Goal: Information Seeking & Learning: Learn about a topic

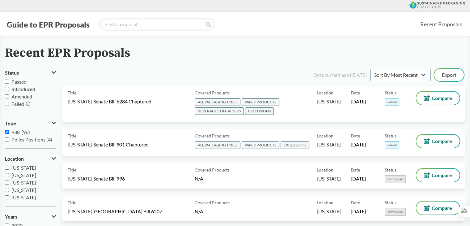
scroll to position [31, 0]
click at [154, 22] on input "search" at bounding box center [157, 24] width 116 height 12
type input "MINNES"
click at [29, 199] on span "[US_STATE]" at bounding box center [23, 197] width 25 height 6
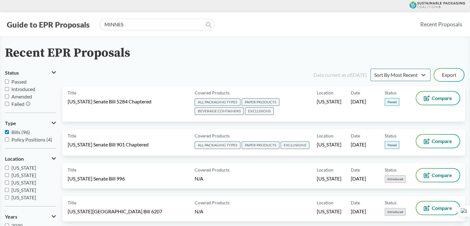
click at [9, 199] on input "[US_STATE]" at bounding box center [7, 197] width 4 height 4
checkbox input "true"
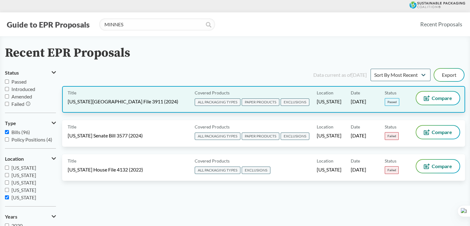
click at [367, 98] on span "[DATE]" at bounding box center [358, 101] width 15 height 7
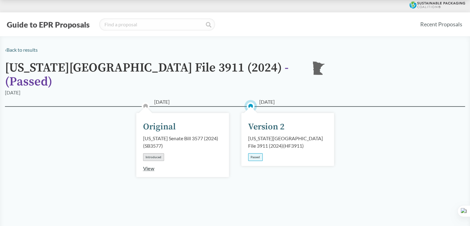
scroll to position [155, 0]
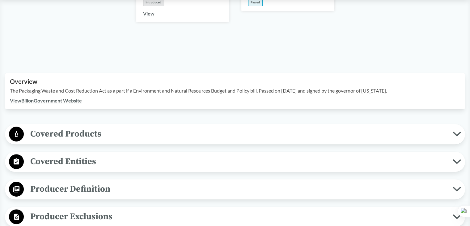
click at [63, 97] on link "View Bill on Government Website" at bounding box center [46, 100] width 72 height 6
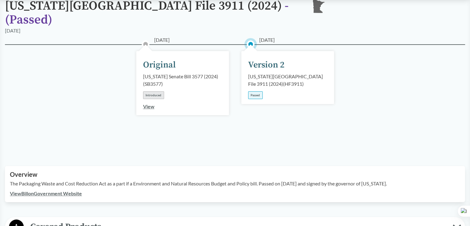
scroll to position [0, 0]
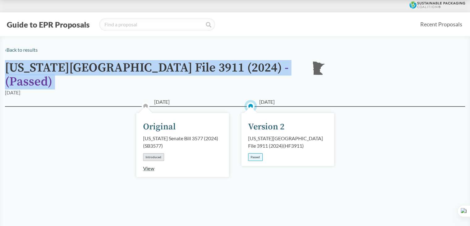
drag, startPoint x: 6, startPoint y: 66, endPoint x: 268, endPoint y: 66, distance: 261.1
click at [268, 66] on div "Minnesota House File 3911 (2024) - ( Passed ) MN" at bounding box center [235, 75] width 461 height 28
copy div "Minnesota House File 3911 (2024) - ( Passed ) MN"
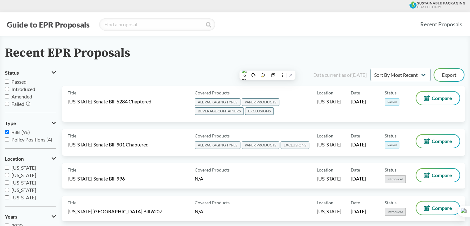
click at [27, 168] on span "[US_STATE]" at bounding box center [23, 168] width 25 height 6
click at [9, 168] on input "[US_STATE]" at bounding box center [7, 167] width 4 height 4
checkbox input "true"
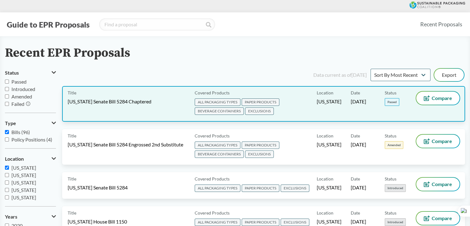
click at [337, 109] on div "Location Washington" at bounding box center [334, 104] width 34 height 24
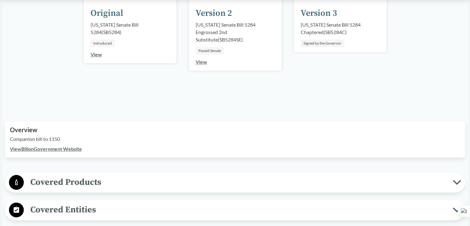
scroll to position [186, 0]
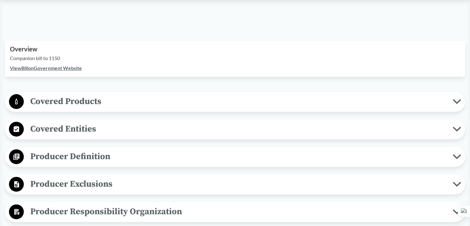
click at [44, 68] on link "View Bill on Government Website" at bounding box center [46, 68] width 72 height 6
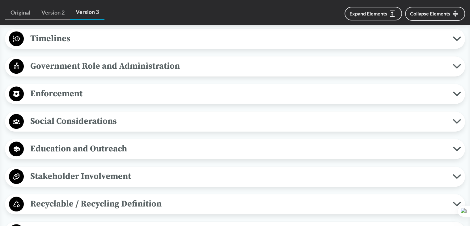
scroll to position [509, 0]
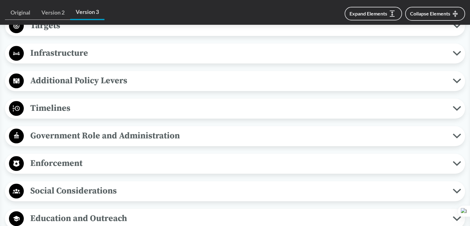
click at [79, 157] on span "Enforcement" at bounding box center [238, 163] width 429 height 14
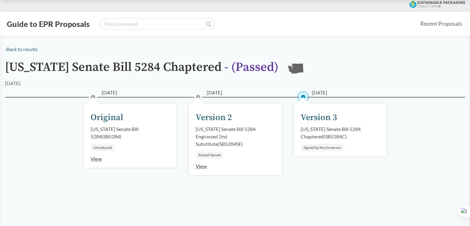
scroll to position [0, 0]
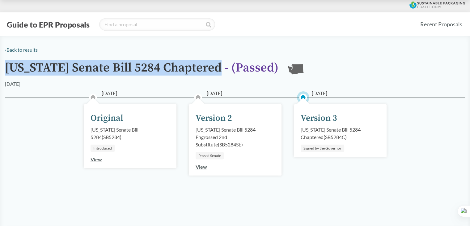
drag, startPoint x: 6, startPoint y: 67, endPoint x: 222, endPoint y: 67, distance: 215.6
click at [222, 67] on h1 "Washington Senate Bill 5284 Chaptered - ( Passed )" at bounding box center [142, 70] width 274 height 19
copy h1 "[US_STATE] Senate Bill 5284 Chaptered"
drag, startPoint x: 311, startPoint y: 94, endPoint x: 343, endPoint y: 95, distance: 32.2
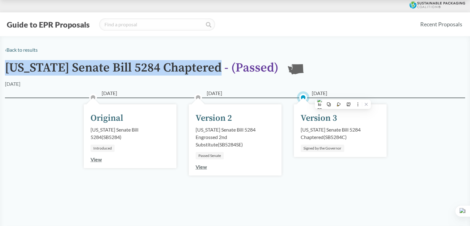
copy span "[DATE]"
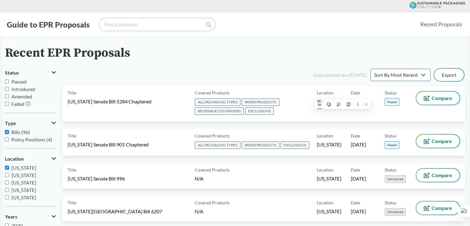
click at [133, 28] on input "search" at bounding box center [157, 24] width 116 height 12
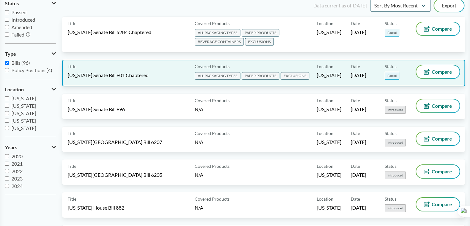
scroll to position [2193, 0]
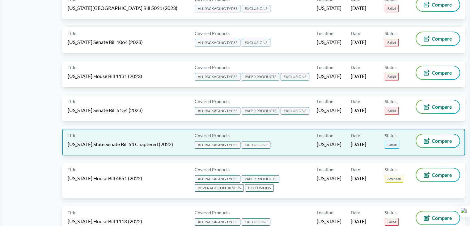
click at [302, 134] on div "Covered Products ALL PACKAGING TYPES EXCLUSIONS" at bounding box center [254, 141] width 125 height 15
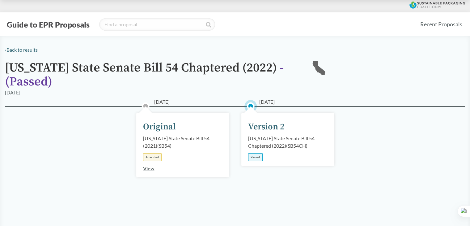
drag, startPoint x: 260, startPoint y: 103, endPoint x: 297, endPoint y: 100, distance: 36.9
copy span "[DATE]"
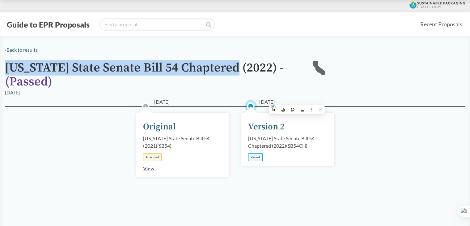
drag, startPoint x: 5, startPoint y: 62, endPoint x: 231, endPoint y: 63, distance: 226.4
copy h1 "California State Senate Bill 54 Chaptered"
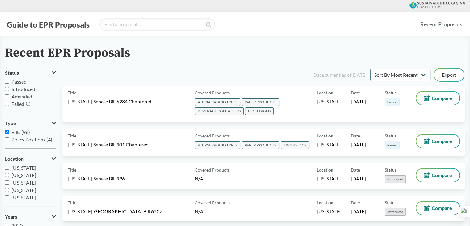
scroll to position [2303, 0]
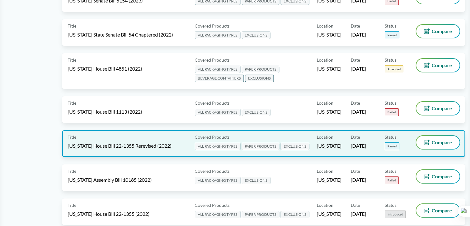
click at [275, 143] on span "PAPER PRODUCTS" at bounding box center [261, 146] width 38 height 7
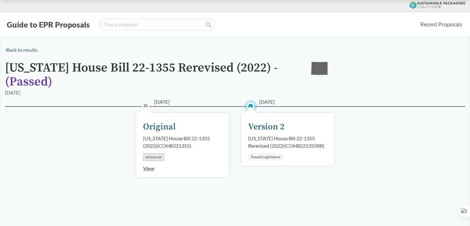
click at [287, 84] on h1 "Colorado House Bill 22-1355 Rerevised (2022) - ( Passed )" at bounding box center [153, 75] width 297 height 28
click at [283, 87] on h1 "Colorado House Bill 22-1355 Rerevised (2022) - ( Passed )" at bounding box center [153, 75] width 297 height 28
drag, startPoint x: 282, startPoint y: 88, endPoint x: 289, endPoint y: 87, distance: 6.3
click at [282, 88] on h1 "Colorado House Bill 22-1355 Rerevised (2022) - ( Passed )" at bounding box center [153, 75] width 297 height 28
click at [328, 93] on div "[DATE]" at bounding box center [235, 92] width 461 height 7
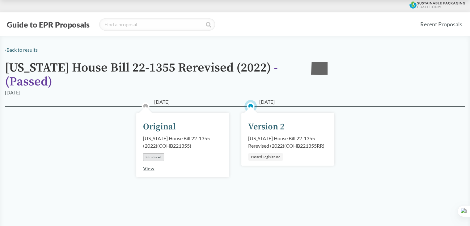
drag, startPoint x: 262, startPoint y: 102, endPoint x: 307, endPoint y: 99, distance: 45.6
copy span "[DATE]"
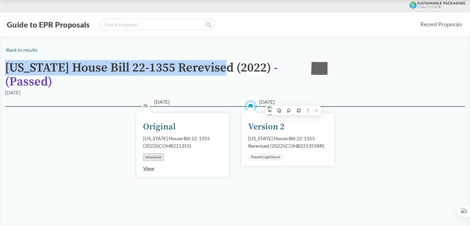
drag, startPoint x: 6, startPoint y: 65, endPoint x: 224, endPoint y: 66, distance: 218.4
click at [224, 66] on h1 "Colorado House Bill 22-1355 Rerevised (2022) - ( Passed )" at bounding box center [153, 75] width 297 height 28
copy h1 "Colorado House Bill 22-1355 Rerevised"
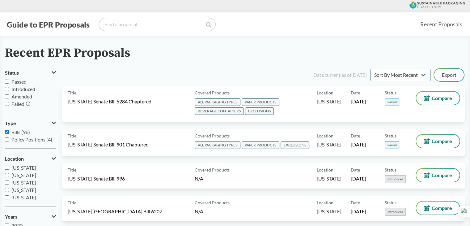
click at [123, 28] on input "search" at bounding box center [157, 24] width 116 height 12
type input "[US_STATE]"
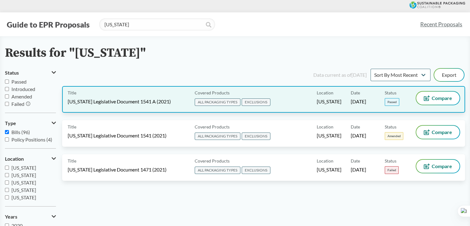
click at [213, 98] on span "ALL PACKAGING TYPES" at bounding box center [218, 101] width 46 height 7
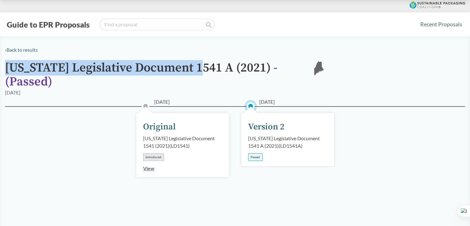
drag, startPoint x: 204, startPoint y: 69, endPoint x: 9, endPoint y: 71, distance: 195.2
click at [9, 71] on h1 "[US_STATE] Legislative Document 1541 A (2021) - ( Passed )" at bounding box center [153, 75] width 297 height 28
copy h1 "[US_STATE] Legislative Document 1541 A"
drag, startPoint x: 259, startPoint y: 92, endPoint x: 290, endPoint y: 91, distance: 31.6
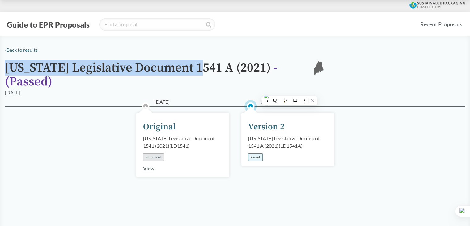
copy span "[DATE]"
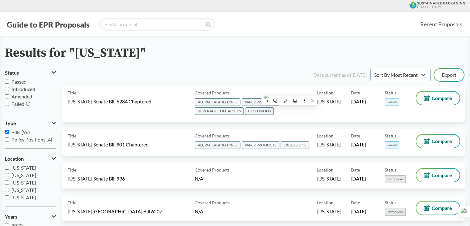
type input "[US_STATE]"
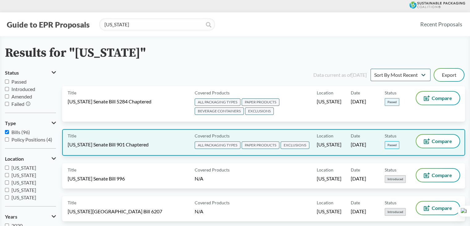
click at [310, 139] on div "Covered Products ALL PACKAGING TYPES PAPER PRODUCTS EXCLUSIONS" at bounding box center [254, 142] width 125 height 15
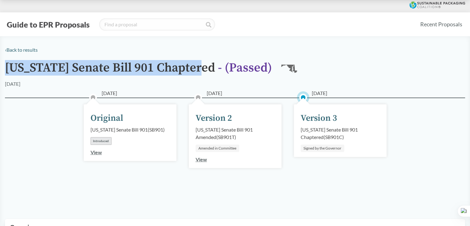
drag, startPoint x: 203, startPoint y: 69, endPoint x: 7, endPoint y: 71, distance: 196.1
click at [7, 71] on h1 "[US_STATE] Senate Bill 901 Chaptered - ( Passed )" at bounding box center [138, 70] width 267 height 19
copy h1 "[US_STATE] Senate Bill 901 Chaptered"
drag, startPoint x: 312, startPoint y: 93, endPoint x: 343, endPoint y: 93, distance: 30.6
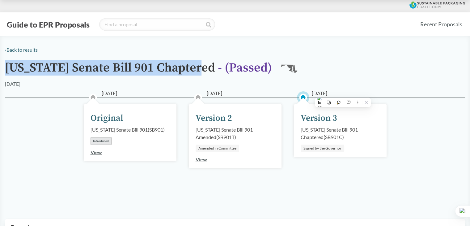
copy span "[DATE]"
type input "[US_STATE]"
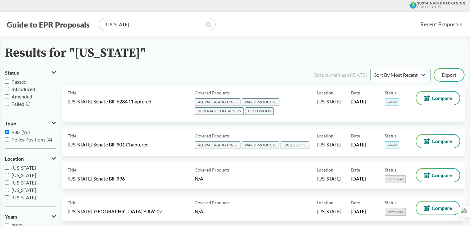
drag, startPoint x: 166, startPoint y: 22, endPoint x: 21, endPoint y: 24, distance: 144.8
click at [1, 23] on div "Guide to EPR Proposals [US_STATE] Recent Proposals" at bounding box center [235, 24] width 470 height 24
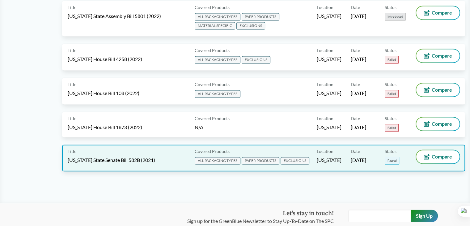
click at [214, 150] on div "Covered Products ALL PACKAGING TYPES PAPER PRODUCTS EXCLUSIONS" at bounding box center [254, 157] width 125 height 15
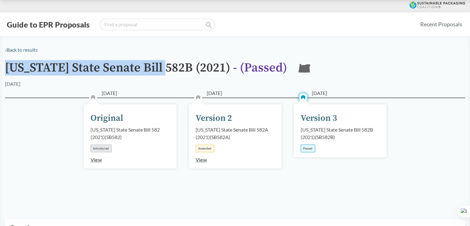
drag, startPoint x: 169, startPoint y: 67, endPoint x: 7, endPoint y: 68, distance: 161.8
click at [7, 68] on h1 "[US_STATE] State Senate Bill 582B (2021) - ( Passed )" at bounding box center [146, 70] width 282 height 19
copy h1 "[US_STATE] State Senate Bill 582B"
drag, startPoint x: 312, startPoint y: 92, endPoint x: 352, endPoint y: 92, distance: 40.2
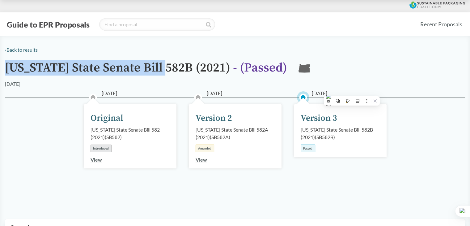
copy span "[DATE]"
type input "[US_STATE]"
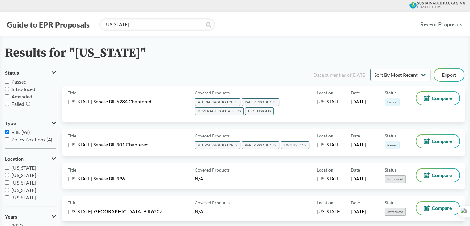
scroll to position [888, 0]
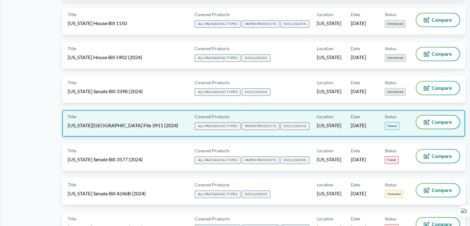
click at [371, 122] on div "Title [US_STATE] House File 3911 (2024) Covered Products ALL PACKAGING TYPES PA…" at bounding box center [263, 123] width 403 height 27
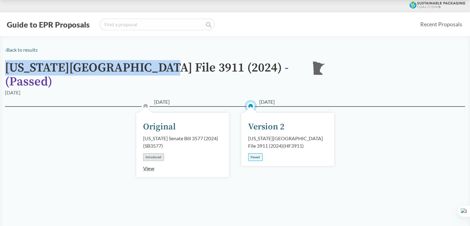
drag, startPoint x: 154, startPoint y: 68, endPoint x: 4, endPoint y: 69, distance: 150.3
copy h1 "[US_STATE][GEOGRAPHIC_DATA] File 3911"
drag, startPoint x: 260, startPoint y: 92, endPoint x: 290, endPoint y: 93, distance: 30.4
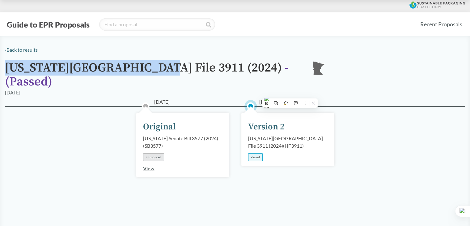
copy span "[DATE]"
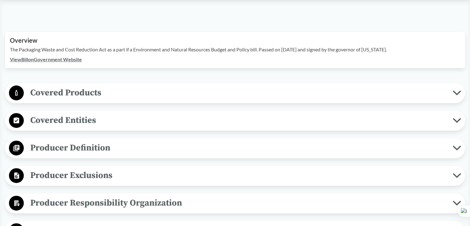
type input "[US_STATE]"
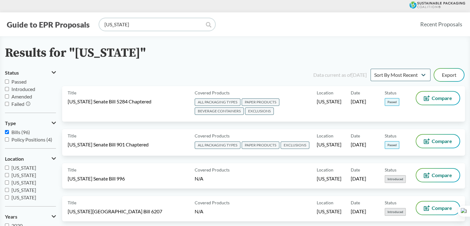
drag, startPoint x: 139, startPoint y: 26, endPoint x: 72, endPoint y: 28, distance: 66.8
click at [43, 27] on div "Guide to EPR Proposals [US_STATE]" at bounding box center [210, 24] width 410 height 12
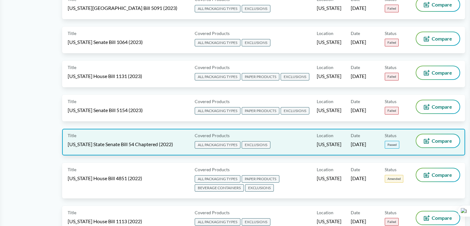
click at [271, 141] on span "ALL PACKAGING TYPES EXCLUSIONS" at bounding box center [233, 145] width 77 height 9
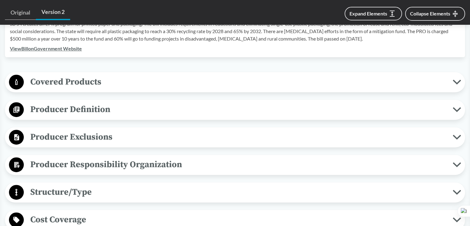
scroll to position [155, 0]
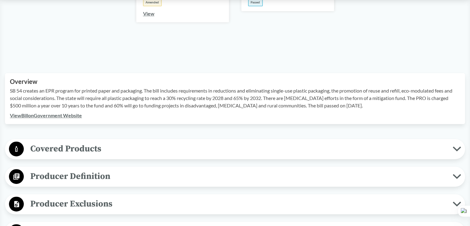
drag, startPoint x: 155, startPoint y: 89, endPoint x: 389, endPoint y: 104, distance: 234.0
click at [389, 104] on p "SB 54 creates an EPR program for printed paper and packaging. The bill includes…" at bounding box center [235, 98] width 451 height 22
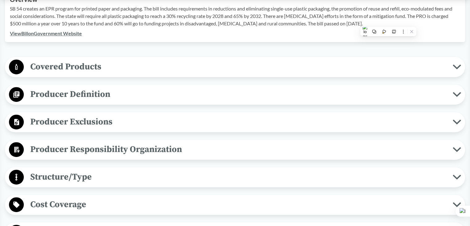
scroll to position [247, 0]
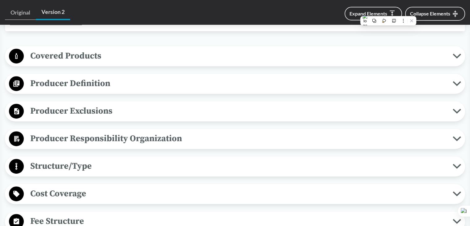
click at [69, 57] on span "Covered Products" at bounding box center [238, 56] width 429 height 14
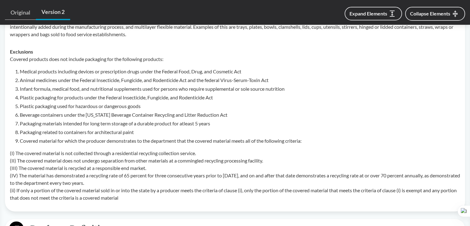
scroll to position [340, 0]
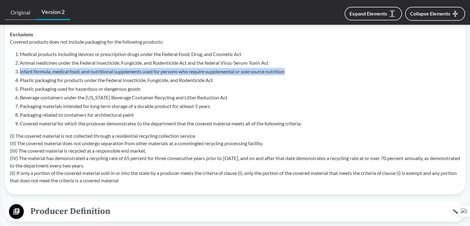
drag, startPoint x: 20, startPoint y: 72, endPoint x: 331, endPoint y: 72, distance: 311.2
click at [331, 72] on li "Infant formula, medical food, and nutritional supplements used for persons who …" at bounding box center [240, 71] width 441 height 7
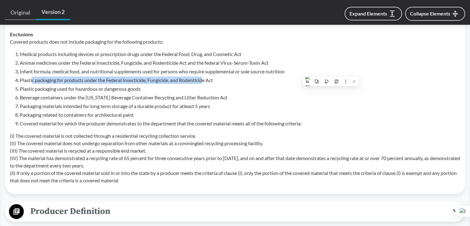
drag, startPoint x: 32, startPoint y: 81, endPoint x: 202, endPoint y: 83, distance: 169.5
click at [206, 80] on li "Plastic packaging for products under the Federal Insecticide, Fungicide, and Ro…" at bounding box center [240, 79] width 441 height 7
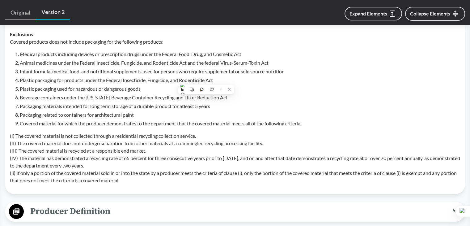
click at [79, 98] on li "Beverage containers under the [US_STATE] Beverage Container Recycling and Litte…" at bounding box center [240, 97] width 441 height 7
click at [52, 112] on li "Packaging related to containers for architectural paint" at bounding box center [240, 114] width 441 height 7
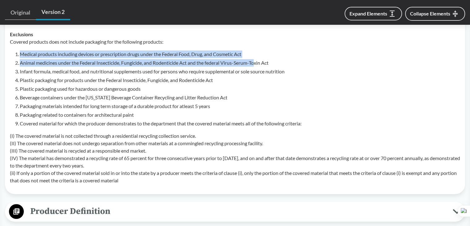
drag, startPoint x: 19, startPoint y: 52, endPoint x: 257, endPoint y: 58, distance: 238.3
click at [257, 58] on ol "Medical products including devices or prescription drugs under the Federal Food…" at bounding box center [240, 88] width 441 height 77
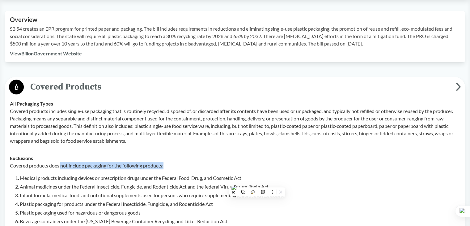
drag, startPoint x: 62, startPoint y: 166, endPoint x: 183, endPoint y: 167, distance: 121.6
click at [183, 167] on p "Covered products does not include packaging for the following products:" at bounding box center [235, 165] width 451 height 7
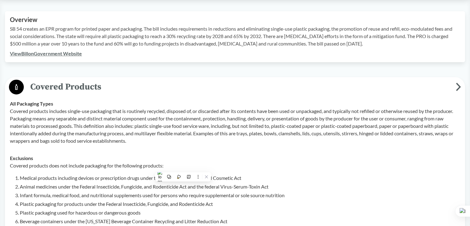
click at [29, 106] on div "All Packaging Types Covered products includes single-use packaging that is rout…" at bounding box center [235, 122] width 451 height 45
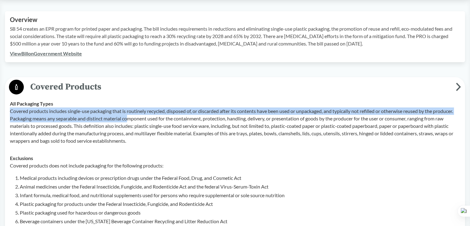
drag, startPoint x: 10, startPoint y: 111, endPoint x: 150, endPoint y: 116, distance: 140.2
click at [150, 116] on p "Covered products includes single-use packaging that is routinely recycled, disp…" at bounding box center [235, 125] width 451 height 37
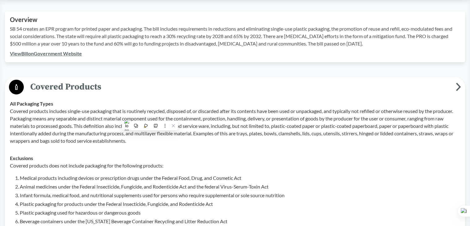
click at [17, 98] on td "All Packaging Types Covered products includes single-use packaging that is rout…" at bounding box center [235, 122] width 456 height 54
drag, startPoint x: 11, startPoint y: 102, endPoint x: 62, endPoint y: 103, distance: 50.7
click at [62, 103] on div "All Packaging Types Covered products includes single-use packaging that is rout…" at bounding box center [235, 122] width 451 height 45
copy strong "All Packaging Types"
click at [178, 90] on span "Covered Products" at bounding box center [240, 87] width 432 height 14
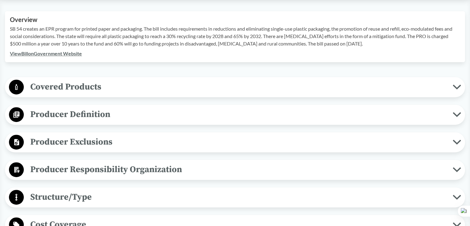
click at [118, 92] on span "Covered Products" at bounding box center [238, 87] width 429 height 14
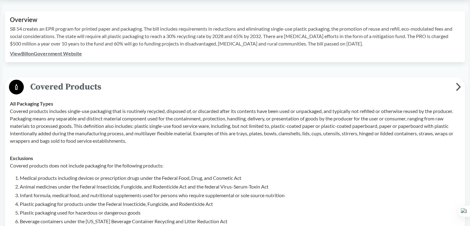
drag, startPoint x: 29, startPoint y: 117, endPoint x: 20, endPoint y: 114, distance: 9.6
click at [29, 117] on p "Covered products includes single-use packaging that is routinely recycled, disp…" at bounding box center [235, 125] width 451 height 37
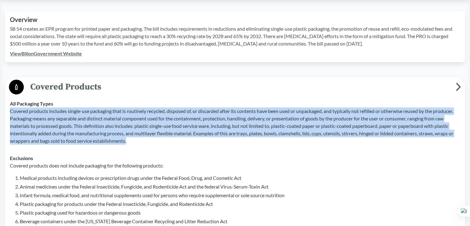
drag, startPoint x: 11, startPoint y: 112, endPoint x: 165, endPoint y: 143, distance: 157.3
click at [165, 143] on p "Covered products includes single-use packaging that is routinely recycled, disp…" at bounding box center [235, 125] width 451 height 37
copy p "Covered products includes single-use packaging that is routinely recycled, disp…"
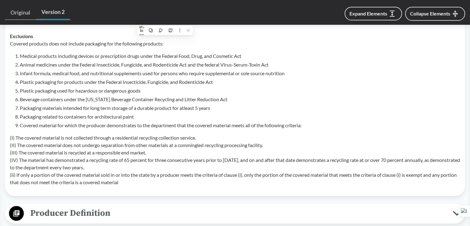
scroll to position [340, 0]
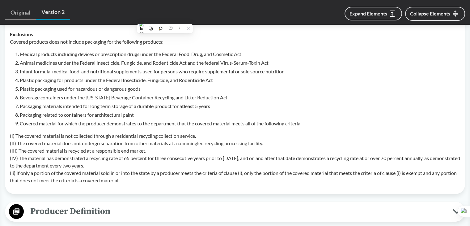
click at [33, 95] on li "Beverage containers under the [US_STATE] Beverage Container Recycling and Litte…" at bounding box center [240, 97] width 441 height 7
drag, startPoint x: 20, startPoint y: 53, endPoint x: 57, endPoint y: 53, distance: 36.5
click at [57, 53] on li "Medical products including devices or prescription drugs under the Federal Food…" at bounding box center [240, 53] width 441 height 7
click at [24, 83] on li "Plastic packaging for products under the Federal Insecticide, Fungicide, and Ro…" at bounding box center [240, 79] width 441 height 7
drag, startPoint x: 20, startPoint y: 63, endPoint x: 58, endPoint y: 63, distance: 38.7
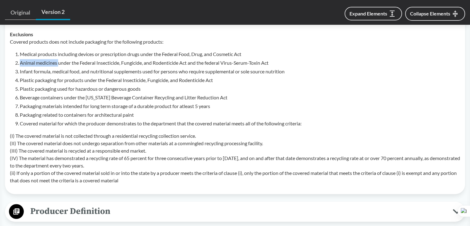
click at [58, 63] on li "Animal medicines under the Federal Insecticide, Fungicide, and Rodenticide Act …" at bounding box center [240, 62] width 441 height 7
click at [113, 143] on p "(I) The covered material is not collected through a residential recycling colle…" at bounding box center [235, 158] width 451 height 52
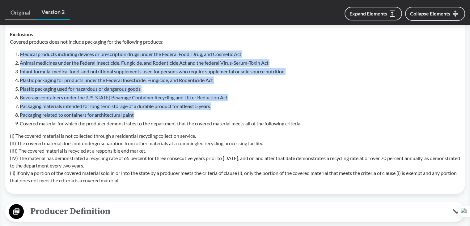
drag, startPoint x: 20, startPoint y: 52, endPoint x: 217, endPoint y: 114, distance: 206.2
click at [217, 114] on ol "Medical products including devices or prescription drugs under the Federal Food…" at bounding box center [240, 88] width 441 height 77
click at [60, 55] on li "Medical products including devices or prescription drugs under the Federal Food…" at bounding box center [240, 53] width 441 height 7
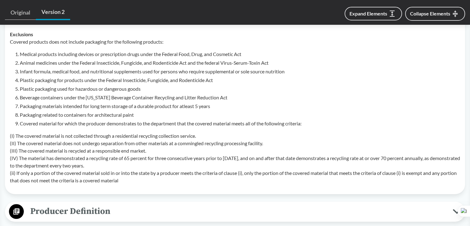
click at [60, 57] on li "Medical products including devices or prescription drugs under the Federal Food…" at bounding box center [240, 53] width 441 height 7
click at [41, 57] on li "Medical products including devices or prescription drugs under the Federal Food…" at bounding box center [240, 53] width 441 height 7
drag, startPoint x: 170, startPoint y: 79, endPoint x: 204, endPoint y: 79, distance: 34.6
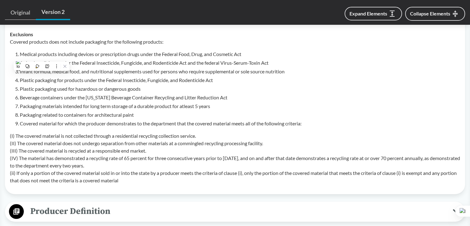
click at [171, 79] on li "Plastic packaging for products under the Federal Insecticide, Fungicide, and Ro…" at bounding box center [240, 79] width 441 height 7
click at [143, 63] on li "Animal medicines under the Federal Insecticide, Fungicide, and Rodenticide Act …" at bounding box center [240, 62] width 441 height 7
drag, startPoint x: 20, startPoint y: 61, endPoint x: 59, endPoint y: 64, distance: 39.7
click at [59, 64] on li "Animal medicines under the Federal Insecticide, Fungicide, and Rodenticide Act …" at bounding box center [240, 62] width 441 height 7
click at [74, 94] on li "Beverage containers under the [US_STATE] Beverage Container Recycling and Litte…" at bounding box center [240, 97] width 441 height 7
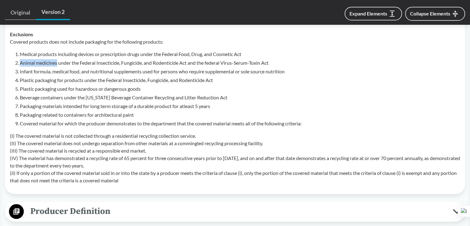
drag, startPoint x: 20, startPoint y: 62, endPoint x: 114, endPoint y: 63, distance: 93.1
click at [57, 63] on li "Animal medicines under the Federal Insecticide, Fungicide, and Rodenticide Act …" at bounding box center [240, 62] width 441 height 7
click at [73, 91] on li "Plastic packaging used for hazardous or dangerous goods" at bounding box center [240, 88] width 441 height 7
drag, startPoint x: 19, startPoint y: 72, endPoint x: 52, endPoint y: 72, distance: 32.2
click at [52, 72] on li "Infant formula, medical food, and nutritional supplements used for persons who …" at bounding box center [240, 71] width 441 height 7
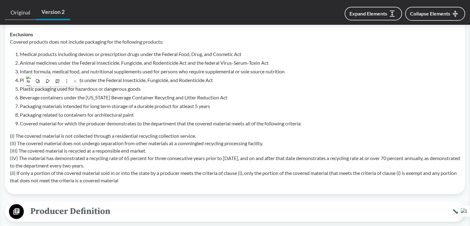
click at [49, 99] on li "Beverage containers under the [US_STATE] Beverage Container Recycling and Litte…" at bounding box center [240, 97] width 441 height 7
drag, startPoint x: 20, startPoint y: 79, endPoint x: 56, endPoint y: 82, distance: 36.0
click at [56, 82] on li "Plastic packaging for products under the Federal Insecticide, Fungicide, and Ro…" at bounding box center [240, 79] width 441 height 7
click at [208, 88] on li "Plastic packaging used for hazardous or dangerous goods" at bounding box center [240, 88] width 441 height 7
drag, startPoint x: 18, startPoint y: 87, endPoint x: 57, endPoint y: 91, distance: 39.4
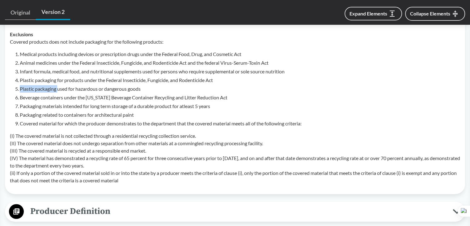
click at [57, 91] on li "Plastic packaging used for hazardous or dangerous goods" at bounding box center [240, 88] width 441 height 7
click at [84, 79] on li "Plastic packaging for products under the Federal Insecticide, Fungicide, and Ro…" at bounding box center [240, 79] width 441 height 7
drag, startPoint x: 20, startPoint y: 97, endPoint x: 65, endPoint y: 97, distance: 45.2
click at [65, 97] on li "Beverage containers under the [US_STATE] Beverage Container Recycling and Litte…" at bounding box center [240, 97] width 441 height 7
click at [59, 125] on li "Covered material for which the producer demonstrates to the department that the…" at bounding box center [240, 123] width 441 height 7
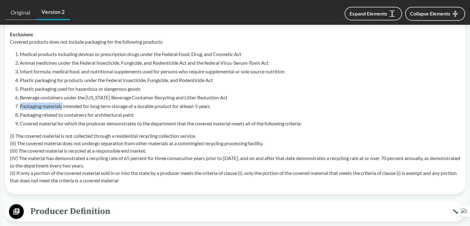
drag, startPoint x: 19, startPoint y: 106, endPoint x: 63, endPoint y: 108, distance: 43.7
click at [63, 108] on li "Packaging materials intended for long term storage of a durable product for atl…" at bounding box center [240, 105] width 441 height 7
click at [21, 136] on p "(I) The covered material is not collected through a residential recycling colle…" at bounding box center [235, 158] width 451 height 52
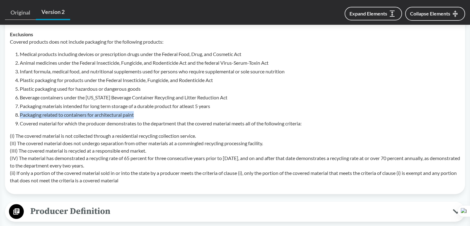
drag, startPoint x: 20, startPoint y: 114, endPoint x: 136, endPoint y: 116, distance: 115.7
click at [136, 116] on li "Packaging related to containers for architectural paint" at bounding box center [240, 114] width 441 height 7
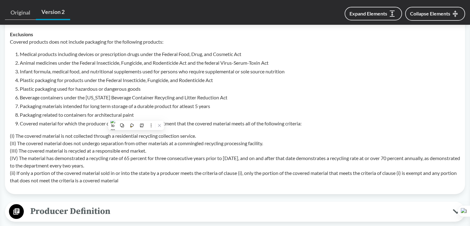
click at [65, 68] on li "Infant formula, medical food, and nutritional supplements used for persons who …" at bounding box center [240, 71] width 441 height 7
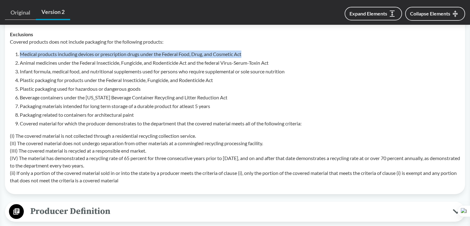
drag, startPoint x: 20, startPoint y: 54, endPoint x: 280, endPoint y: 54, distance: 259.8
click at [280, 54] on li "Medical products including devices or prescription drugs under the Federal Food…" at bounding box center [240, 53] width 441 height 7
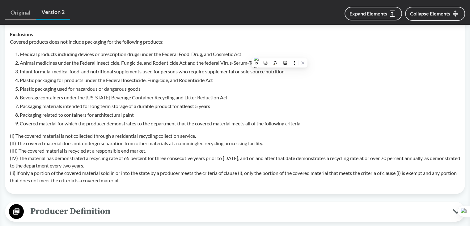
drag, startPoint x: 83, startPoint y: 82, endPoint x: 52, endPoint y: 77, distance: 32.0
click at [83, 82] on li "Plastic packaging for products under the Federal Insecticide, Fungicide, and Ro…" at bounding box center [240, 79] width 441 height 7
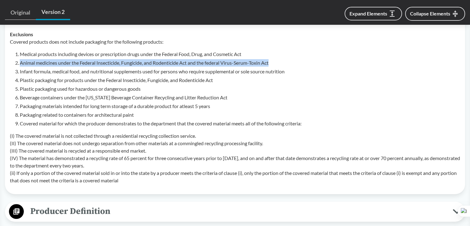
drag, startPoint x: 21, startPoint y: 63, endPoint x: 283, endPoint y: 62, distance: 262.0
click at [283, 62] on li "Animal medicines under the Federal Insecticide, Fungicide, and Rodenticide Act …" at bounding box center [240, 62] width 441 height 7
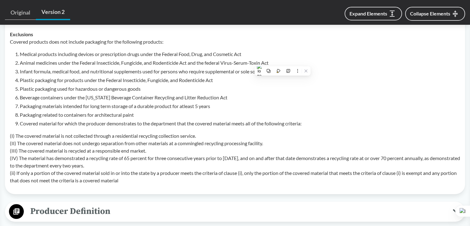
drag, startPoint x: 48, startPoint y: 77, endPoint x: 38, endPoint y: 73, distance: 10.5
click at [47, 76] on li "Plastic packaging for products under the Federal Insecticide, Fungicide, and Ro…" at bounding box center [240, 79] width 441 height 7
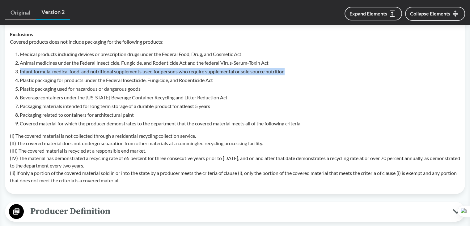
drag, startPoint x: 20, startPoint y: 71, endPoint x: 318, endPoint y: 71, distance: 298.5
click at [318, 71] on li "Infant formula, medical food, and nutritional supplements used for persons who …" at bounding box center [240, 71] width 441 height 7
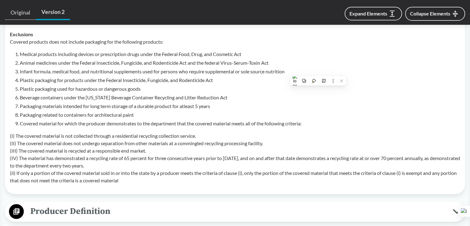
click at [67, 91] on li "Plastic packaging used for hazardous or dangerous goods" at bounding box center [240, 88] width 441 height 7
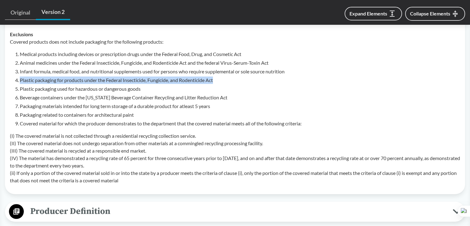
drag, startPoint x: 20, startPoint y: 79, endPoint x: 262, endPoint y: 79, distance: 241.9
click at [262, 79] on li "Plastic packaging for products under the Federal Insecticide, Fungicide, and Ro…" at bounding box center [240, 79] width 441 height 7
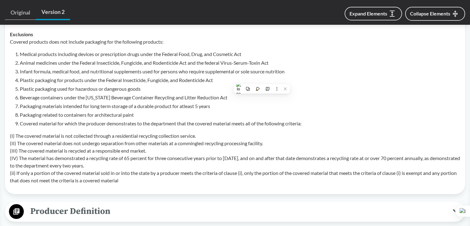
drag, startPoint x: 178, startPoint y: 114, endPoint x: 127, endPoint y: 106, distance: 52.6
click at [178, 114] on li "Packaging related to containers for architectural paint" at bounding box center [240, 114] width 441 height 7
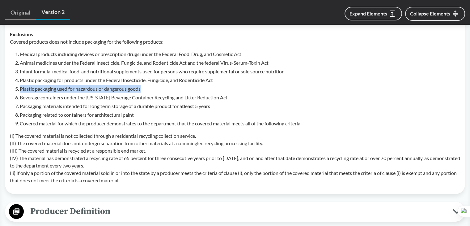
drag, startPoint x: 20, startPoint y: 88, endPoint x: 150, endPoint y: 89, distance: 129.9
click at [150, 89] on li "Plastic packaging used for hazardous or dangerous goods" at bounding box center [240, 88] width 441 height 7
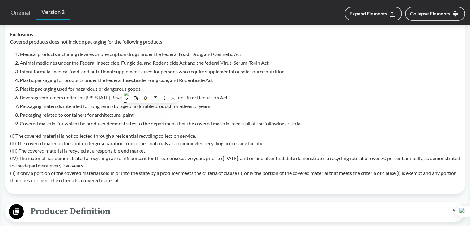
click at [41, 110] on ol "Medical products including devices or prescription drugs under the Federal Food…" at bounding box center [240, 88] width 441 height 77
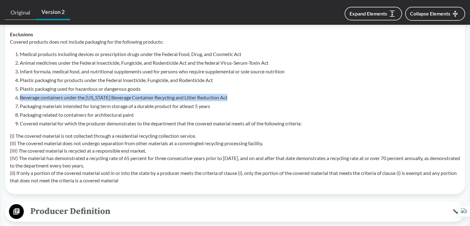
drag, startPoint x: 20, startPoint y: 97, endPoint x: 231, endPoint y: 98, distance: 210.3
click at [231, 98] on li "Beverage containers under the [US_STATE] Beverage Container Recycling and Litte…" at bounding box center [240, 97] width 441 height 7
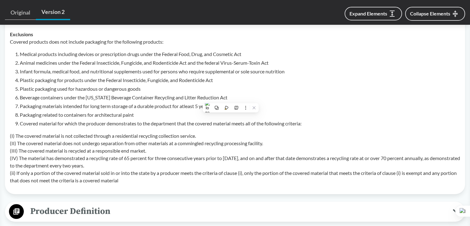
click at [62, 106] on li "Packaging materials intended for long term storage of a durable product for atl…" at bounding box center [240, 105] width 441 height 7
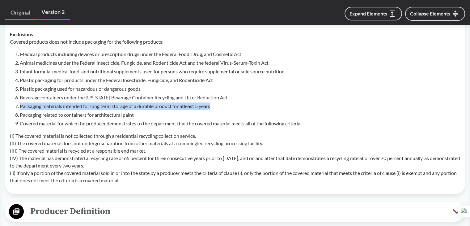
drag, startPoint x: 20, startPoint y: 105, endPoint x: 220, endPoint y: 106, distance: 199.5
click at [220, 106] on li "Packaging materials intended for long term storage of a durable product for atl…" at bounding box center [240, 105] width 441 height 7
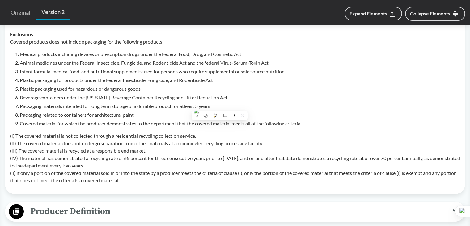
click at [74, 128] on div "Covered products does not include packaging for the following products: Medical…" at bounding box center [235, 111] width 451 height 146
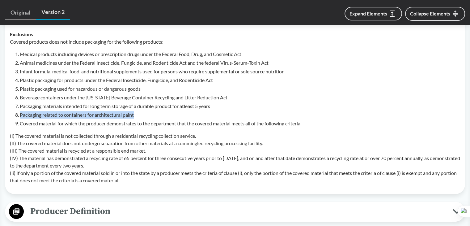
drag, startPoint x: 20, startPoint y: 116, endPoint x: 136, endPoint y: 118, distance: 116.6
click at [136, 118] on li "Packaging related to containers for architectural paint" at bounding box center [240, 114] width 441 height 7
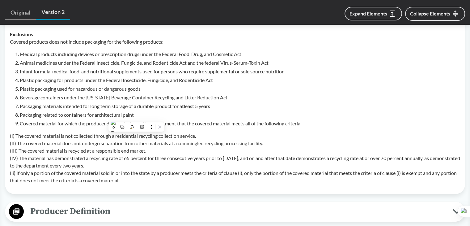
click at [21, 123] on li "Covered material for which the producer demonstrates to the department that the…" at bounding box center [240, 123] width 441 height 7
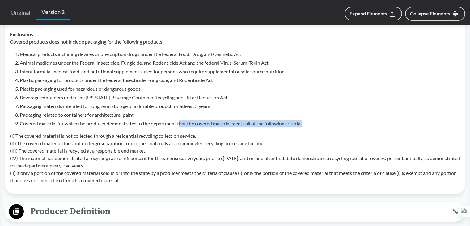
drag, startPoint x: 183, startPoint y: 123, endPoint x: 308, endPoint y: 124, distance: 125.3
click at [308, 124] on li "Covered material for which the producer demonstrates to the department that the…" at bounding box center [240, 123] width 441 height 7
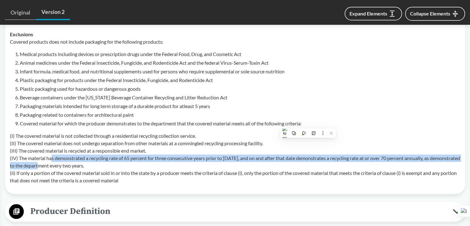
drag, startPoint x: 49, startPoint y: 162, endPoint x: 52, endPoint y: 160, distance: 3.3
click at [52, 161] on p "(I) The covered material is not collected through a residential recycling colle…" at bounding box center [235, 158] width 451 height 52
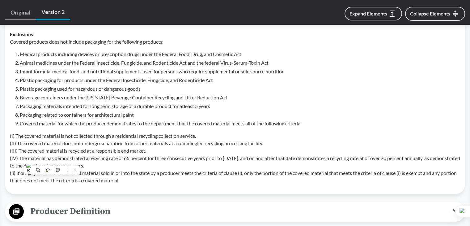
click at [71, 142] on p "(I) The covered material is not collected through a residential recycling colle…" at bounding box center [235, 158] width 451 height 52
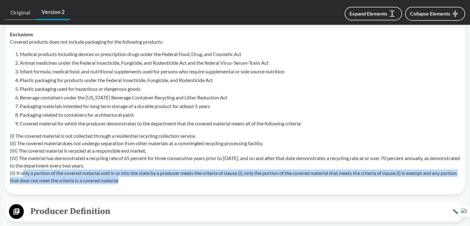
drag, startPoint x: 22, startPoint y: 174, endPoint x: 333, endPoint y: 185, distance: 310.8
click at [333, 185] on td "Exclusions Covered products does not include packaging for the following produc…" at bounding box center [235, 107] width 456 height 163
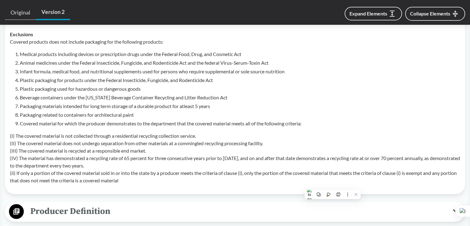
click at [119, 139] on p "(I) The covered material is not collected through a residential recycling colle…" at bounding box center [235, 158] width 451 height 52
